Goal: Task Accomplishment & Management: Use online tool/utility

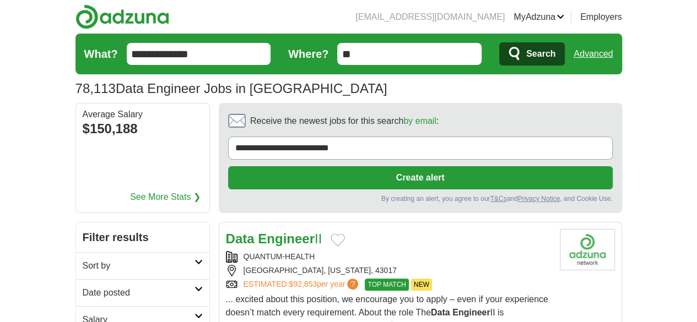
click at [83, 287] on h2 "Date posted" at bounding box center [139, 293] width 112 height 13
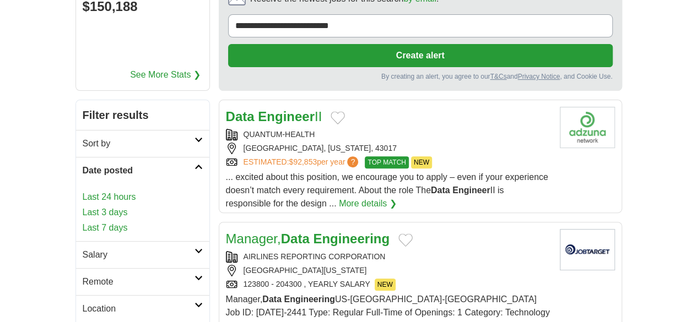
scroll to position [165, 0]
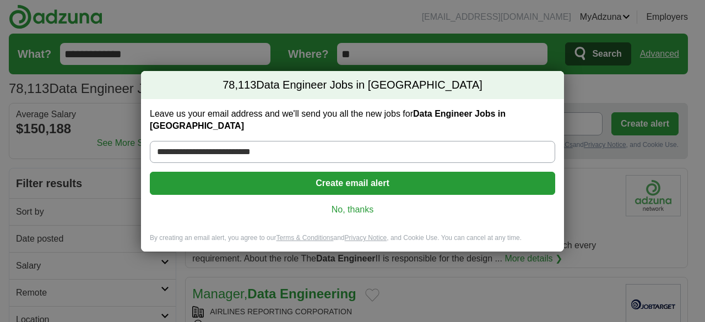
click at [362, 197] on div "**********" at bounding box center [352, 166] width 423 height 134
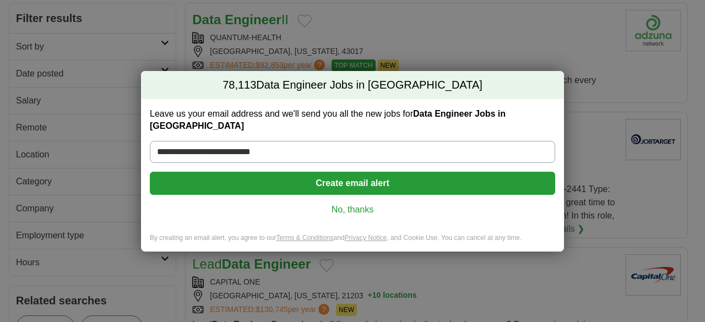
click at [358, 204] on link "No, thanks" at bounding box center [353, 210] width 388 height 12
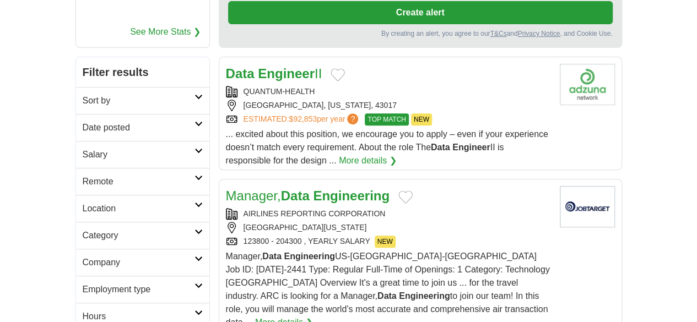
click at [115, 175] on h2 "Remote" at bounding box center [139, 181] width 112 height 13
click at [83, 203] on link "Remote jobs" at bounding box center [108, 207] width 50 height 9
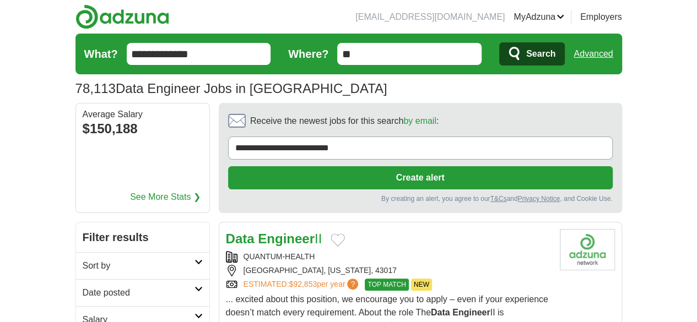
click at [127, 55] on input "**********" at bounding box center [199, 54] width 144 height 22
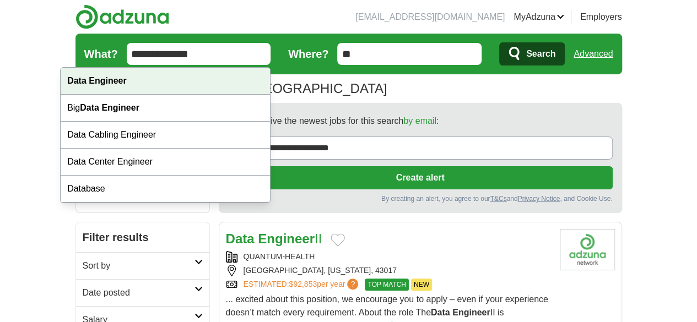
click at [96, 82] on strong "Data Engineer" at bounding box center [97, 80] width 60 height 9
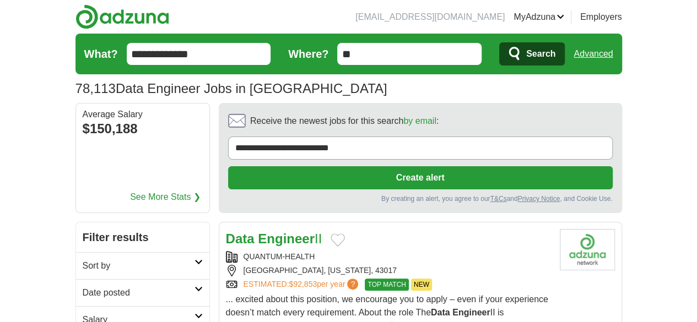
click at [556, 46] on span "Search" at bounding box center [540, 54] width 29 height 22
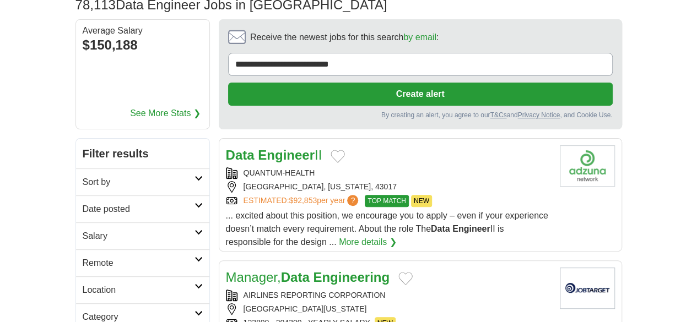
scroll to position [110, 0]
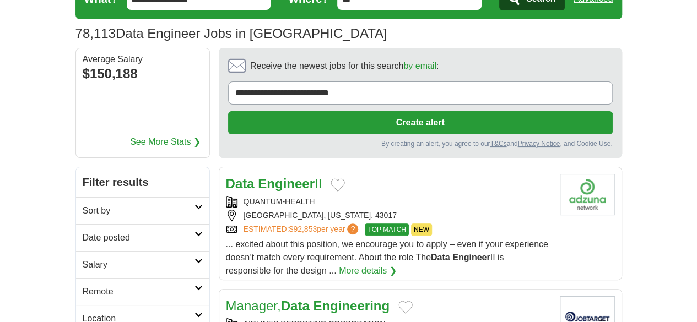
scroll to position [110, 0]
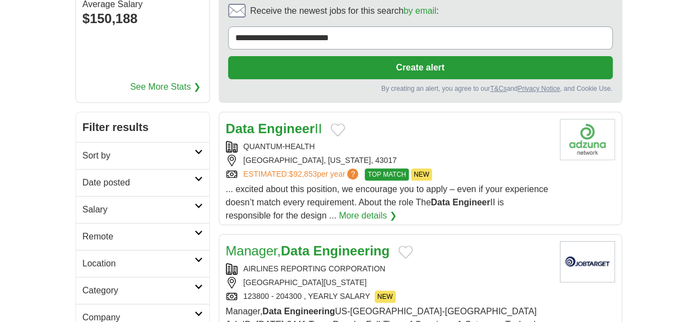
click at [83, 230] on h2 "Remote" at bounding box center [139, 236] width 112 height 13
click at [83, 258] on link "Remote jobs" at bounding box center [108, 262] width 50 height 9
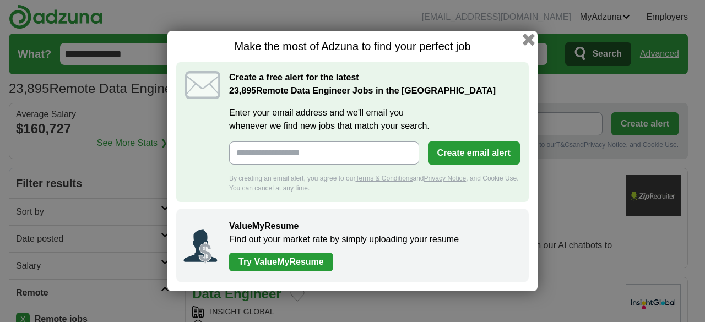
click at [527, 41] on button "button" at bounding box center [529, 40] width 12 height 12
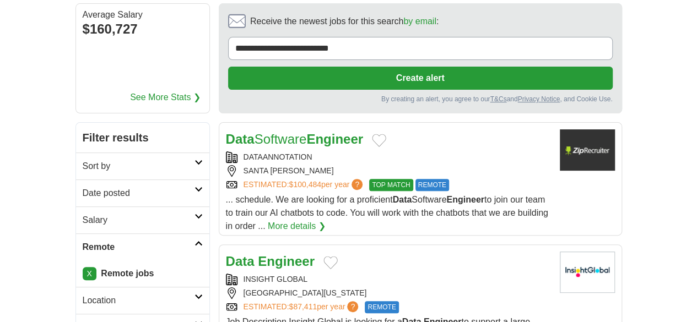
scroll to position [110, 0]
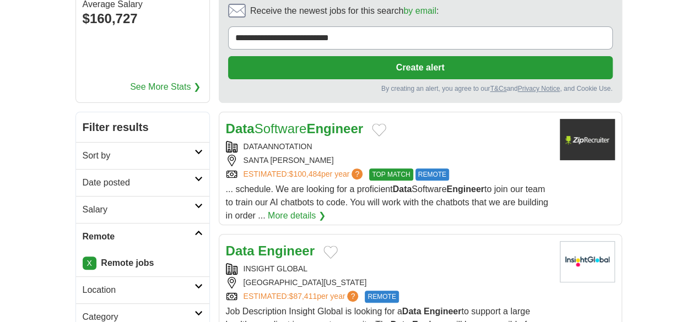
click at [87, 176] on h2 "Date posted" at bounding box center [139, 182] width 112 height 13
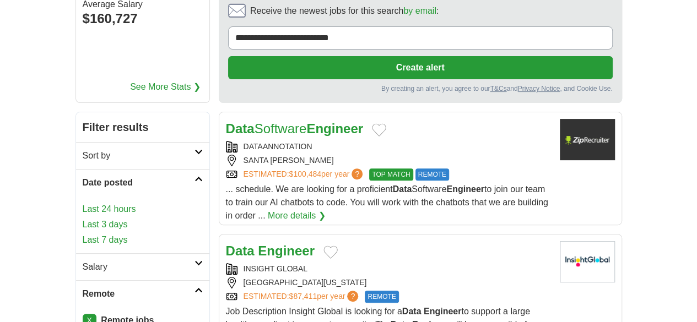
click at [83, 218] on link "Last 3 days" at bounding box center [143, 224] width 120 height 13
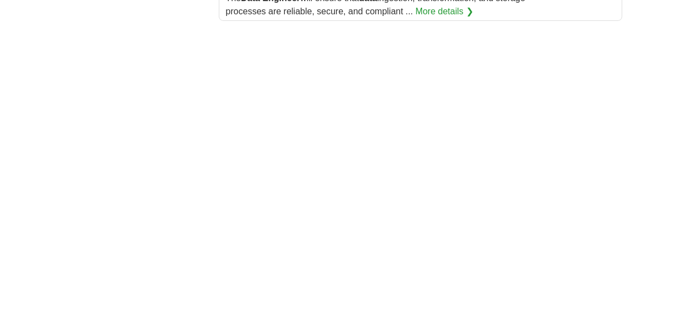
scroll to position [1929, 0]
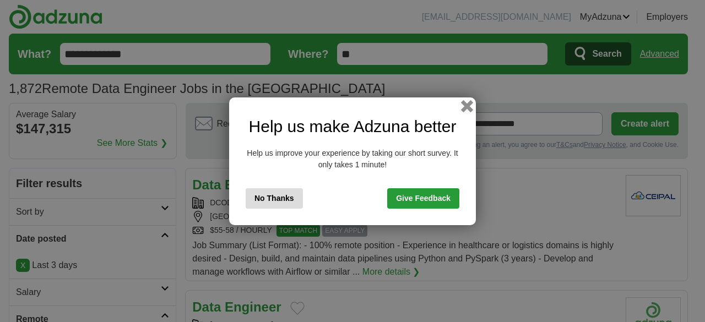
click at [462, 107] on button "button" at bounding box center [467, 106] width 12 height 12
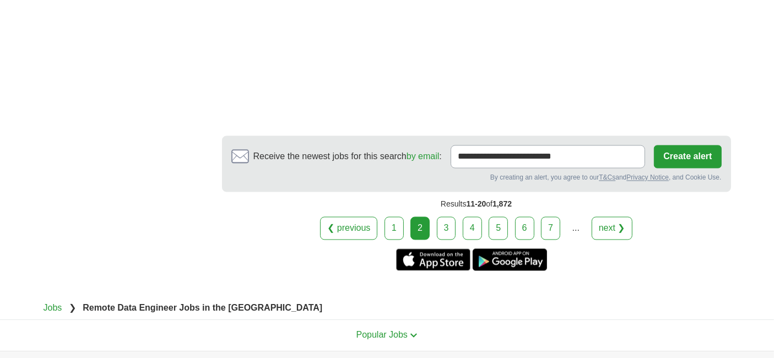
scroll to position [2074, 0]
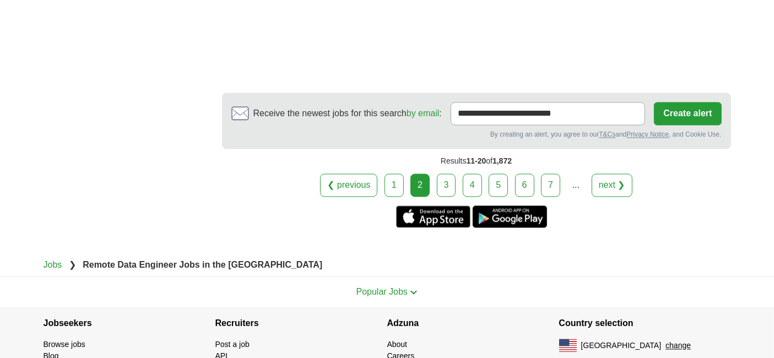
click at [449, 174] on link "3" at bounding box center [446, 185] width 19 height 23
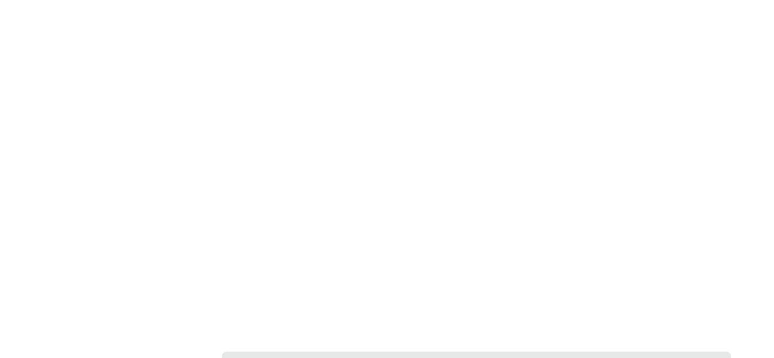
scroll to position [2074, 0]
